Goal: Navigation & Orientation: Find specific page/section

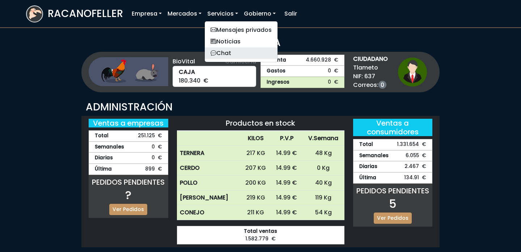
click at [235, 50] on link "Chat" at bounding box center [241, 53] width 73 height 12
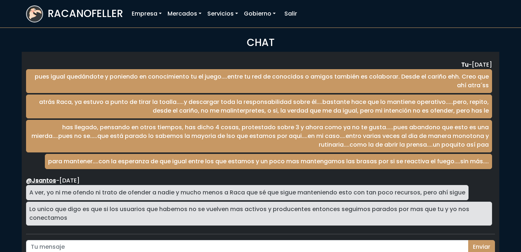
scroll to position [1198, 0]
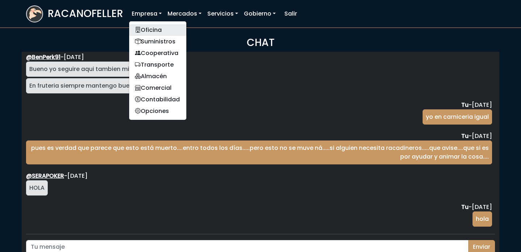
click at [151, 24] on link "Oficina" at bounding box center [157, 30] width 57 height 12
